Goal: Task Accomplishment & Management: Use online tool/utility

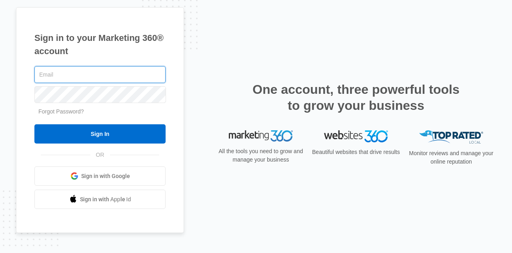
type input "[EMAIL_ADDRESS][DOMAIN_NAME]"
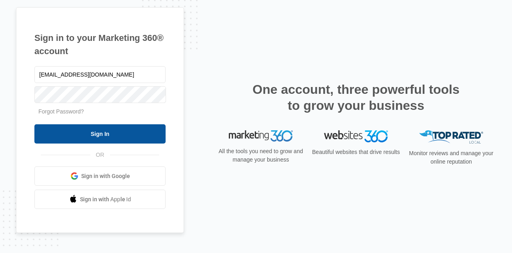
click at [86, 127] on input "Sign In" at bounding box center [99, 133] width 131 height 19
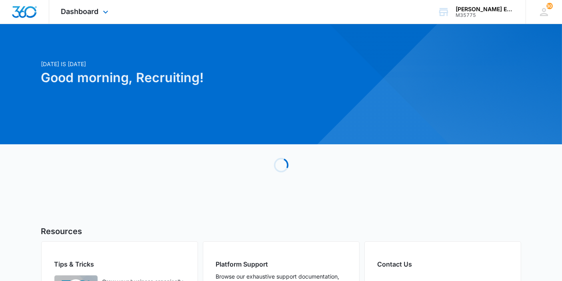
click at [99, 17] on div "Dashboard Apps Reputation Websites Forms CRM Email Social Shop Payments POS Con…" at bounding box center [85, 12] width 73 height 24
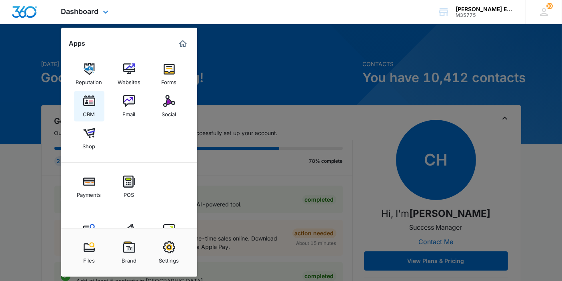
click at [89, 107] on div "CRM" at bounding box center [89, 112] width 12 height 10
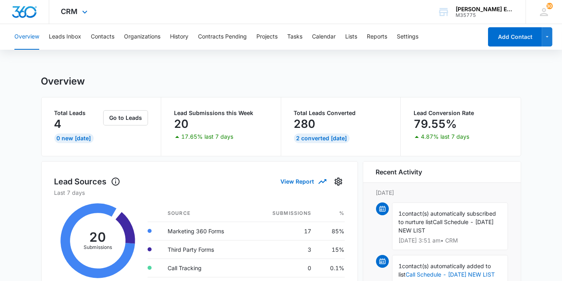
click at [75, 6] on div "CRM Apps Reputation Websites Forms CRM Email Social Shop Payments POS Content A…" at bounding box center [75, 12] width 52 height 24
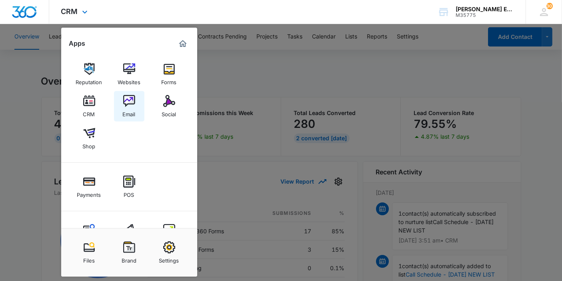
click at [134, 110] on div "Email" at bounding box center [129, 112] width 13 height 10
